Goal: Navigation & Orientation: Go to known website

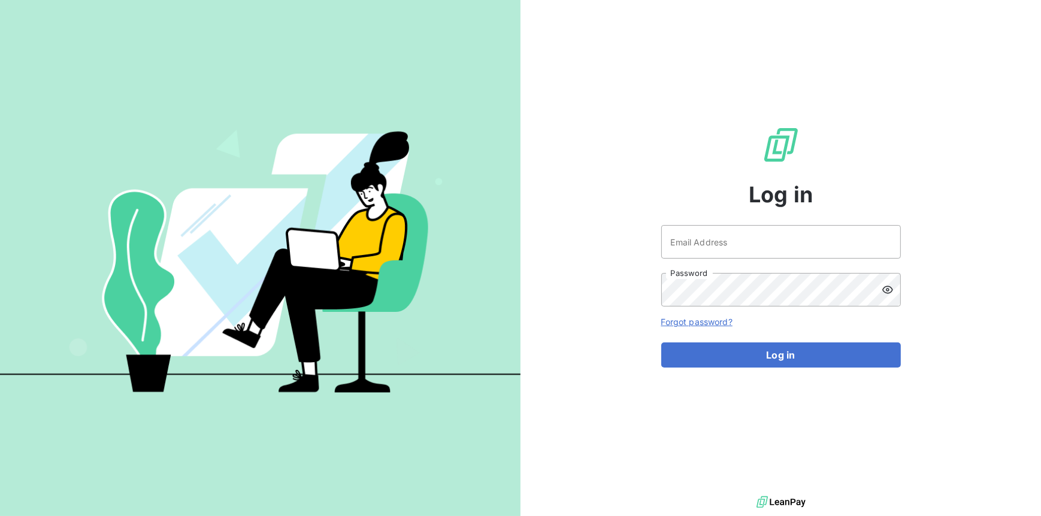
click at [0, 516] on nordpass-portal at bounding box center [0, 516] width 0 height 0
type input "[PERSON_NAME][EMAIL_ADDRESS][PERSON_NAME][DOMAIN_NAME]"
